Goal: Submit feedback/report problem

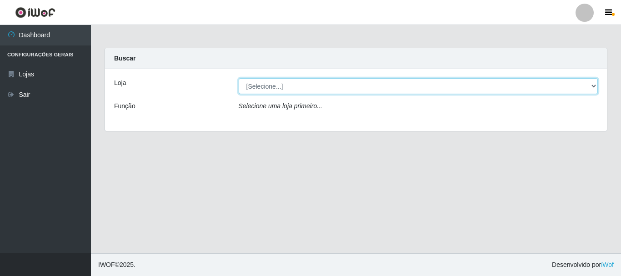
click at [272, 85] on select "[Selecione...] Nordestão - Alecrim" at bounding box center [419, 86] width 360 height 16
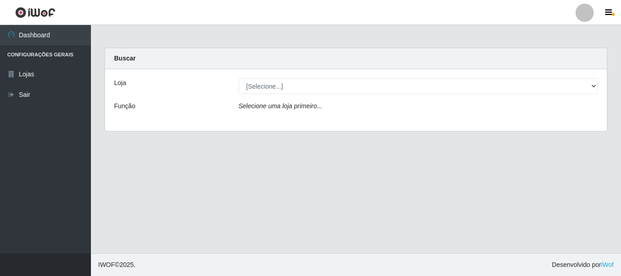
click at [267, 107] on icon "Selecione uma loja primeiro..." at bounding box center [281, 105] width 84 height 7
click at [282, 108] on icon "Selecione uma loja primeiro..." at bounding box center [281, 105] width 84 height 7
click at [283, 108] on icon "Selecione uma loja primeiro..." at bounding box center [281, 105] width 84 height 7
click at [321, 106] on div "Selecione uma loja primeiro..." at bounding box center [418, 107] width 373 height 13
click at [304, 107] on icon "Selecione uma loja primeiro..." at bounding box center [281, 105] width 84 height 7
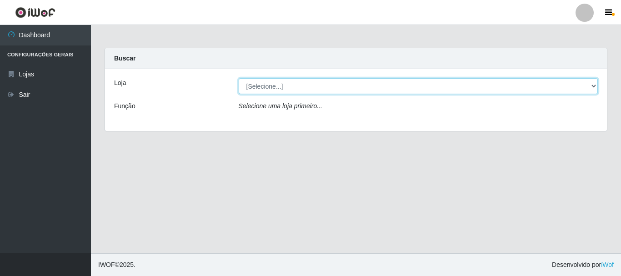
click at [256, 87] on select "[Selecione...] Nordestão - Alecrim" at bounding box center [419, 86] width 360 height 16
select select "453"
click at [239, 78] on select "[Selecione...] Nordestão - Alecrim" at bounding box center [419, 86] width 360 height 16
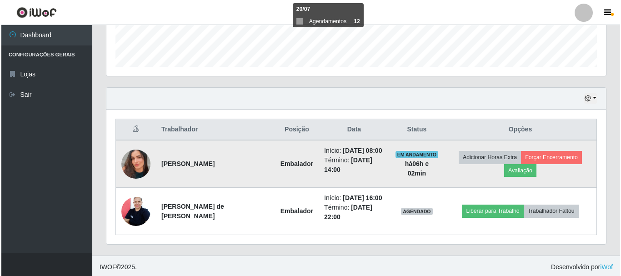
scroll to position [261, 0]
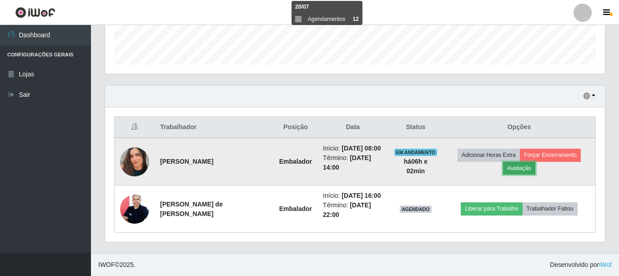
click at [524, 168] on button "Avaliação" at bounding box center [519, 168] width 32 height 13
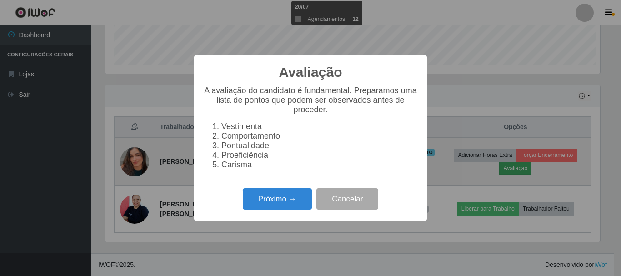
scroll to position [189, 495]
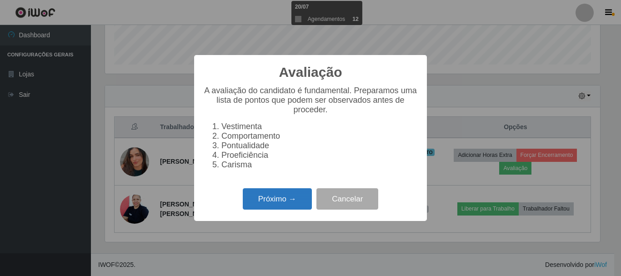
click at [270, 207] on button "Próximo →" at bounding box center [277, 198] width 69 height 21
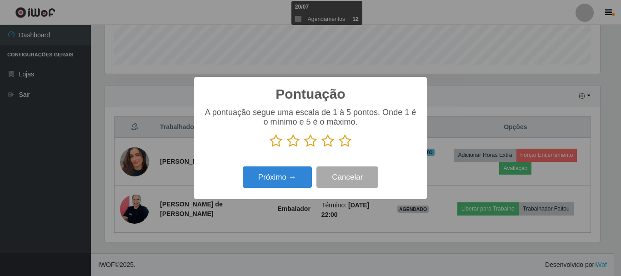
click at [345, 140] on icon at bounding box center [345, 141] width 13 height 14
click at [339, 148] on input "radio" at bounding box center [339, 148] width 0 height 0
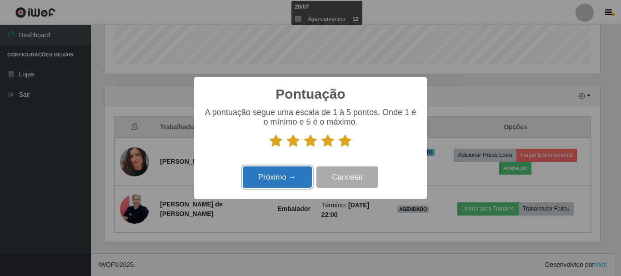
click at [255, 175] on button "Próximo →" at bounding box center [277, 176] width 69 height 21
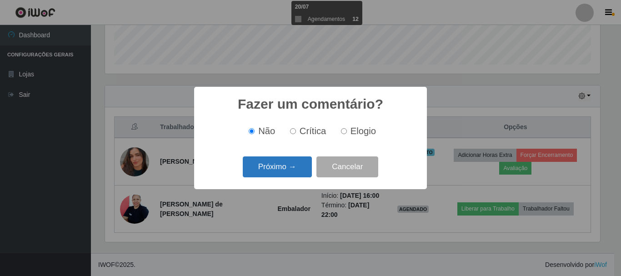
click at [282, 172] on button "Próximo →" at bounding box center [277, 166] width 69 height 21
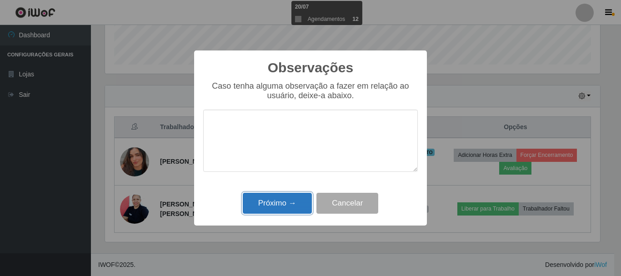
click at [282, 204] on button "Próximo →" at bounding box center [277, 203] width 69 height 21
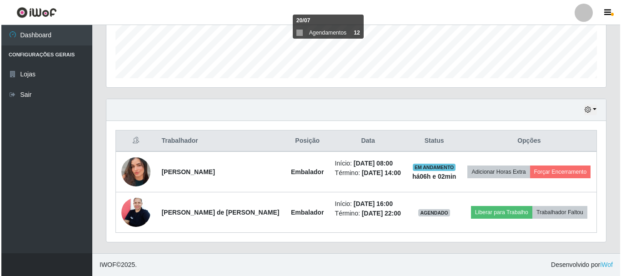
scroll to position [247, 0]
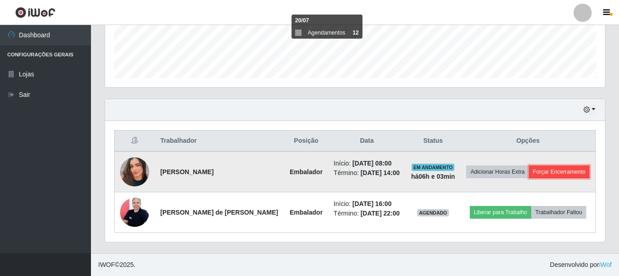
click at [553, 173] on button "Forçar Encerramento" at bounding box center [559, 172] width 61 height 13
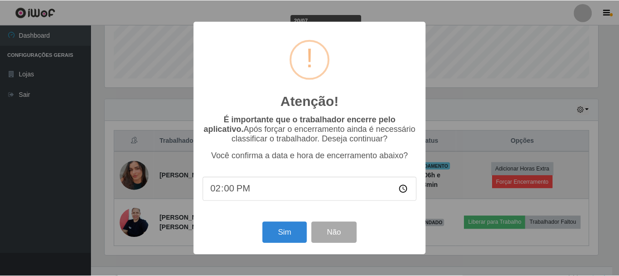
scroll to position [189, 495]
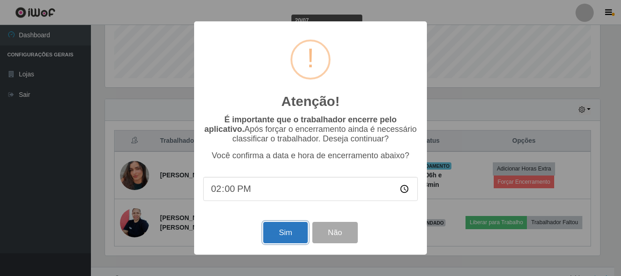
click at [284, 236] on button "Sim" at bounding box center [285, 232] width 44 height 21
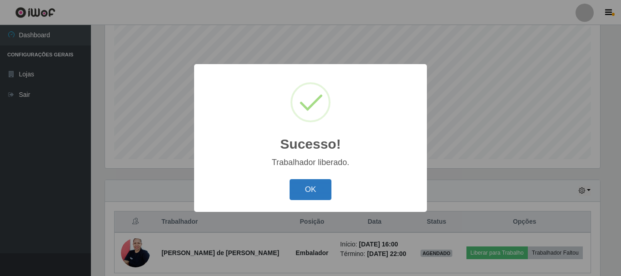
click at [309, 195] on button "OK" at bounding box center [311, 189] width 42 height 21
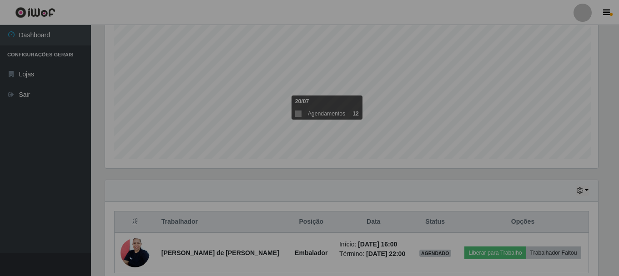
scroll to position [189, 500]
